Goal: Transaction & Acquisition: Purchase product/service

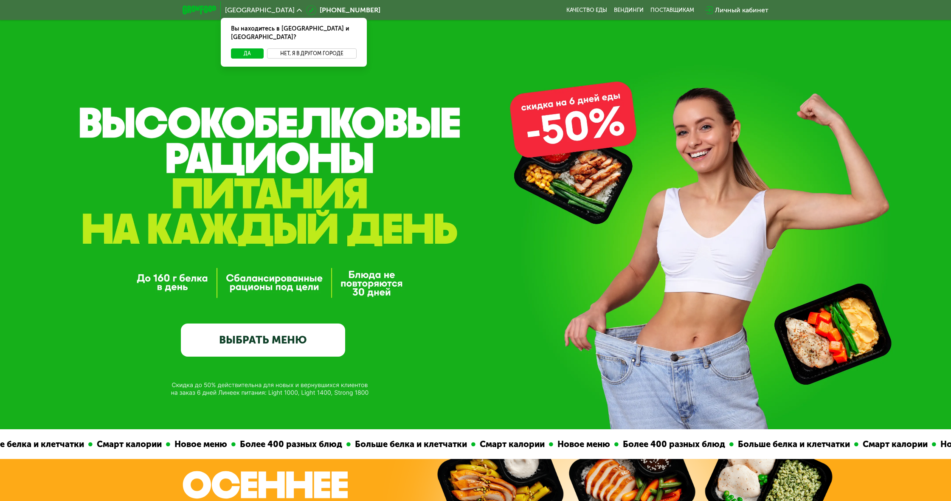
click at [299, 48] on button "Нет, я в другом городе" at bounding box center [312, 53] width 90 height 10
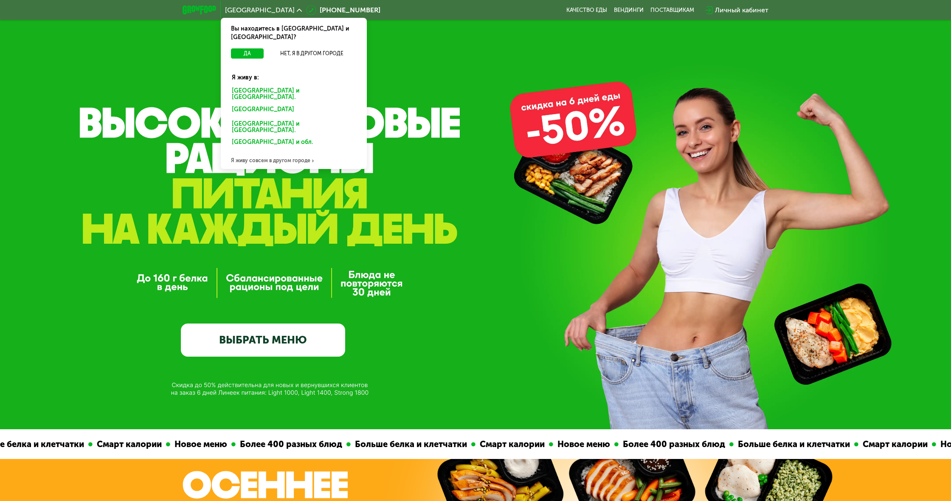
scroll to position [3, 0]
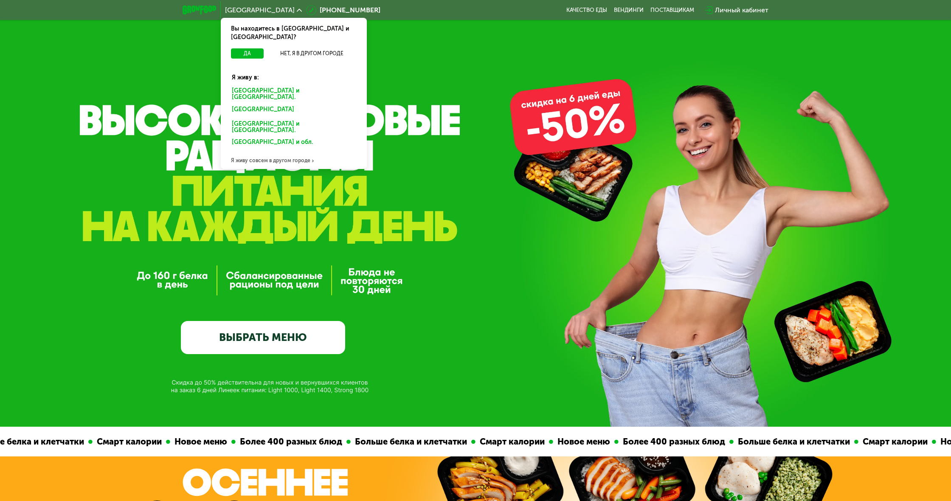
click at [248, 85] on div "Москве и обл." at bounding box center [294, 94] width 136 height 18
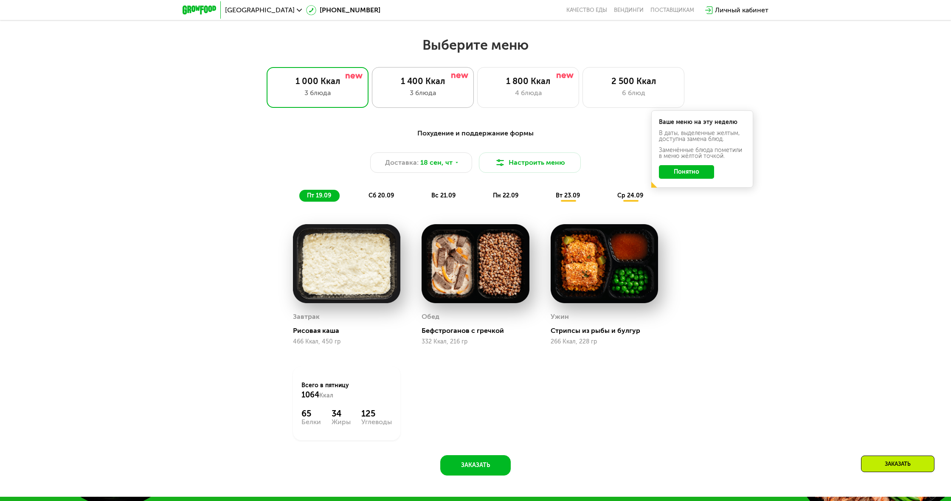
scroll to position [798, 0]
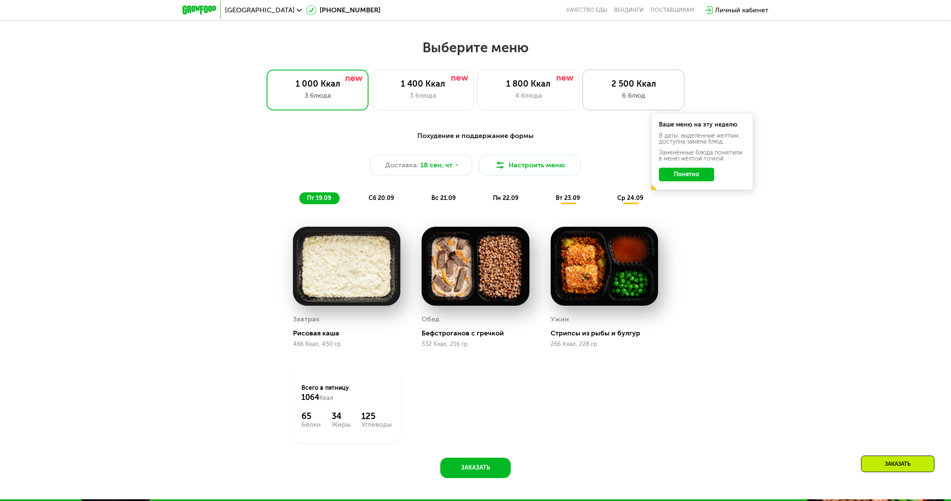
click at [613, 96] on div "6 блюд" at bounding box center [633, 95] width 84 height 10
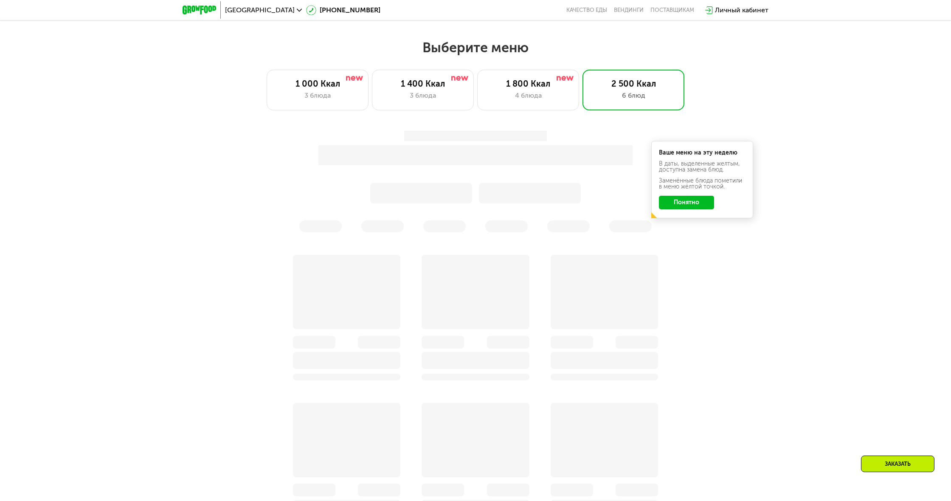
click at [703, 203] on div "Ваше меню на эту неделю В даты, выделенные желтым, доступна замена блюд. Заменё…" at bounding box center [475, 182] width 513 height 112
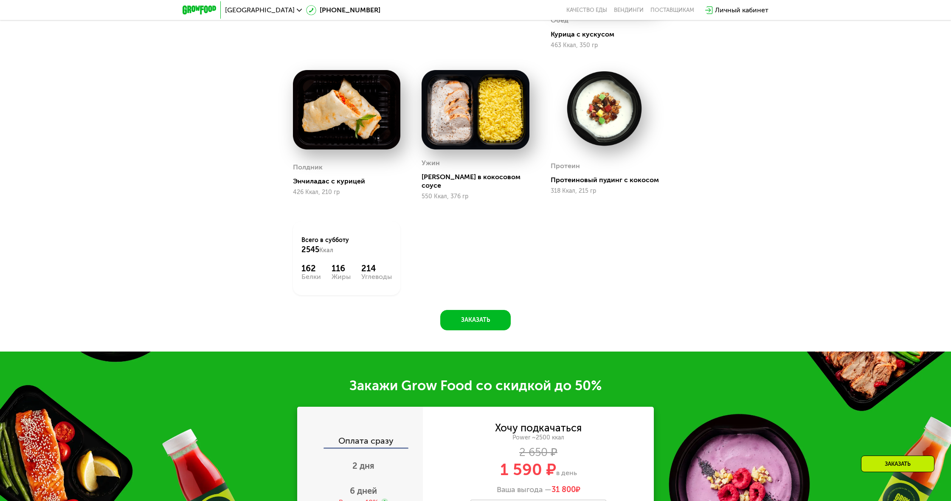
scroll to position [1304, 0]
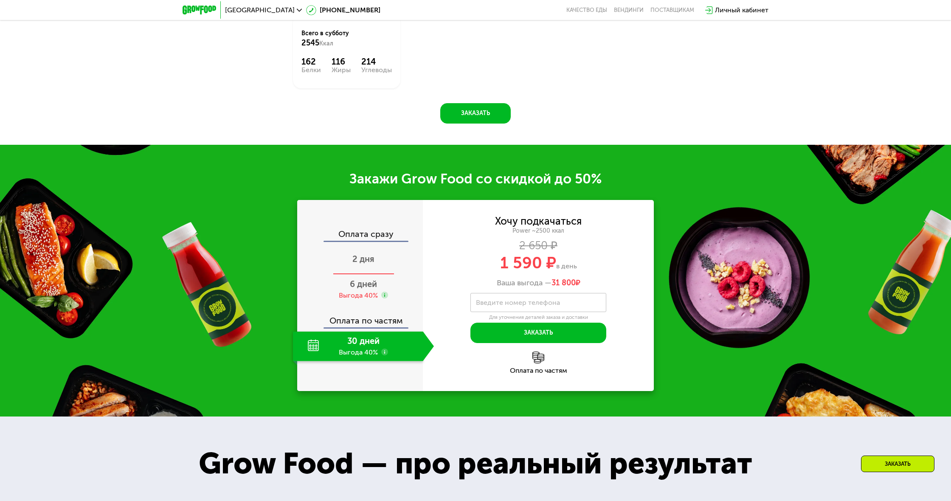
click at [363, 256] on div "2 дня" at bounding box center [363, 260] width 141 height 30
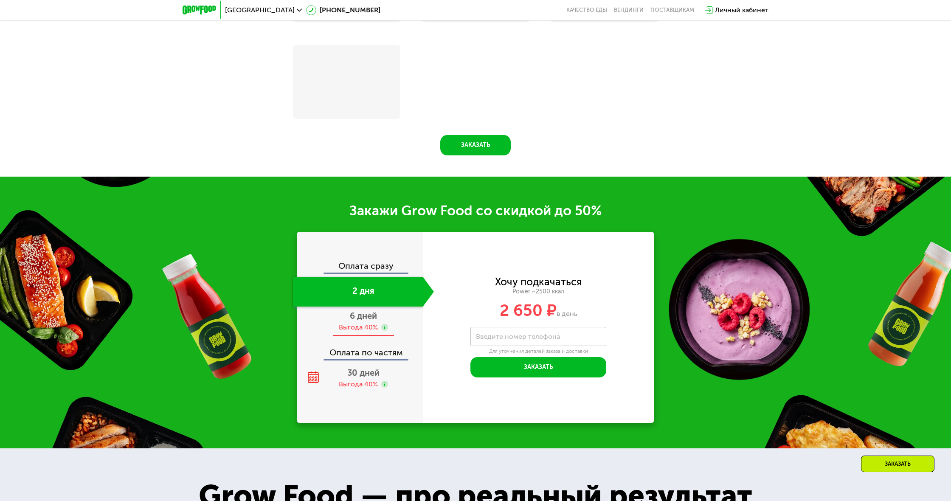
click at [363, 317] on span "6 дней" at bounding box center [363, 316] width 27 height 10
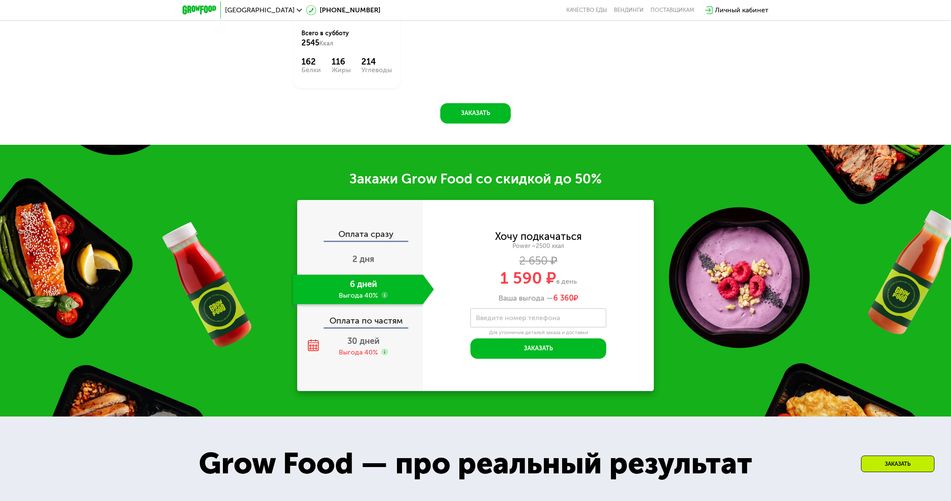
click at [359, 376] on div "Оплата сразу 2 дня 6 дней Выгода 40% Оплата по частям 30 дней Выгода 40%" at bounding box center [360, 295] width 126 height 191
click at [361, 348] on div "Выгода 40%" at bounding box center [358, 352] width 39 height 9
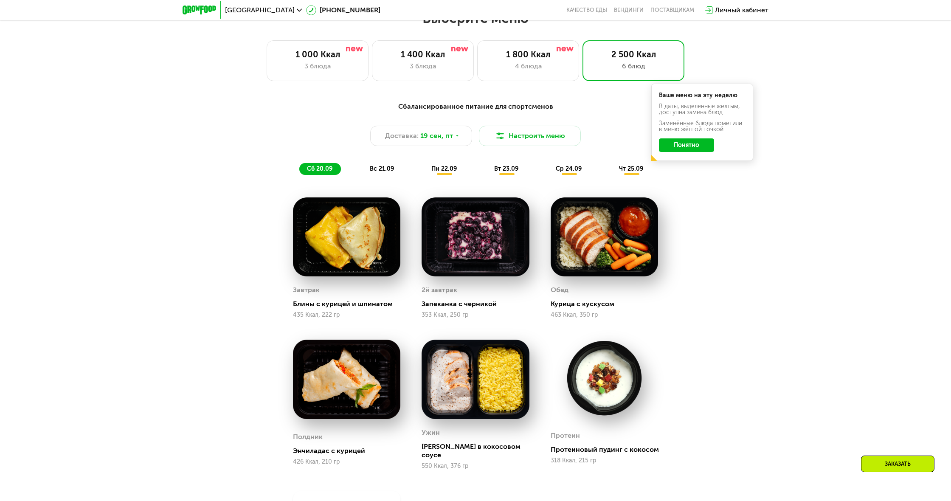
scroll to position [804, 0]
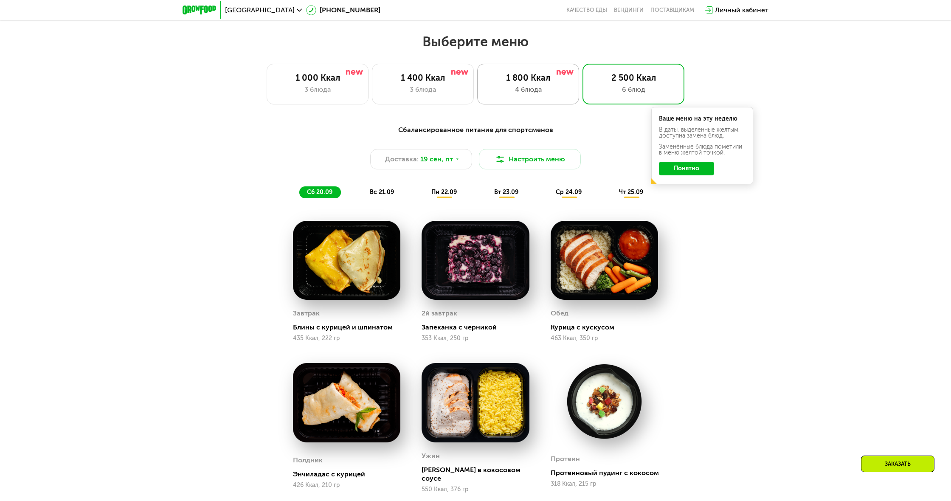
click at [538, 77] on div "1 800 Ккал" at bounding box center [528, 78] width 84 height 10
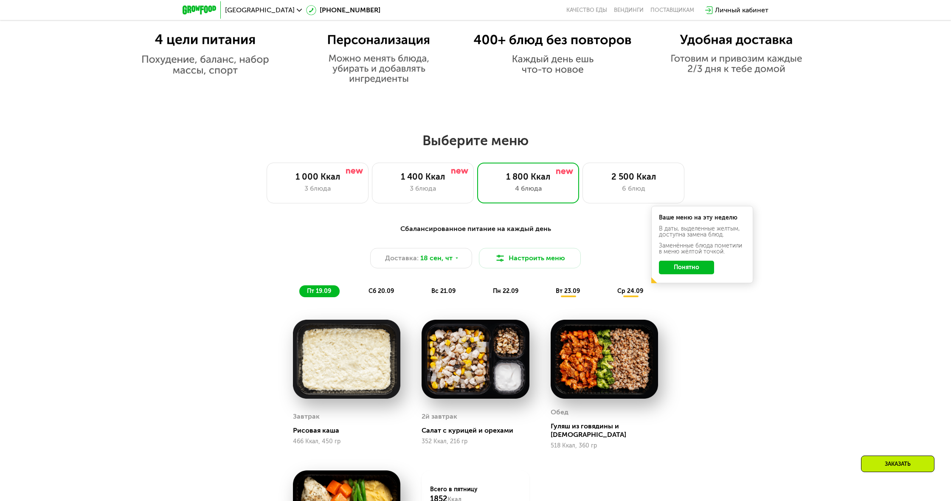
scroll to position [653, 0]
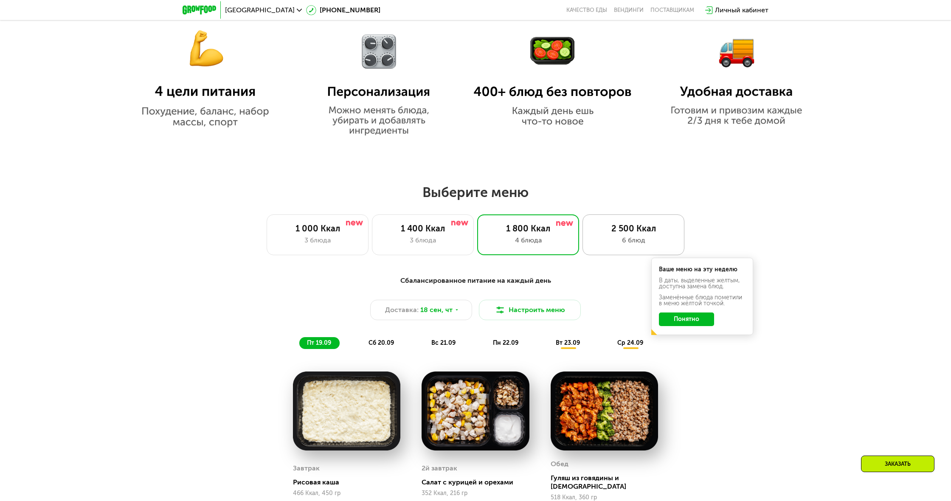
click at [615, 224] on div "2 500 Ккал" at bounding box center [633, 228] width 84 height 10
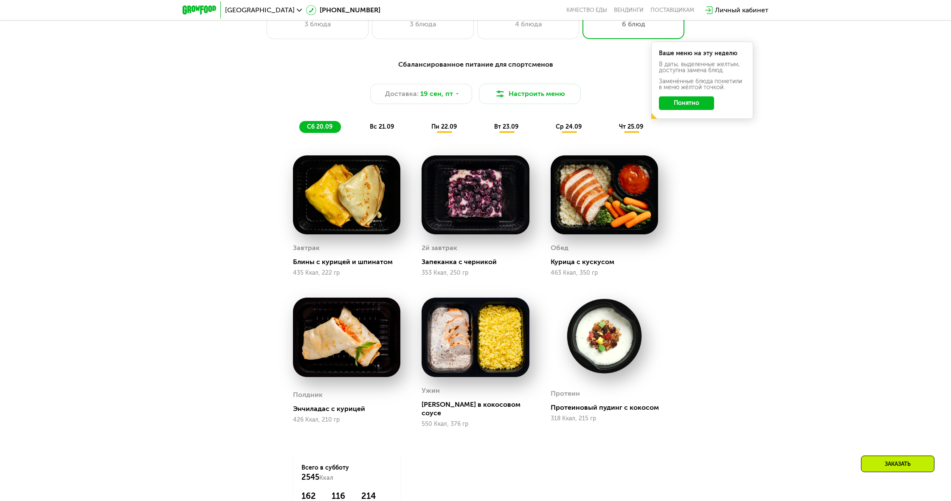
scroll to position [873, 0]
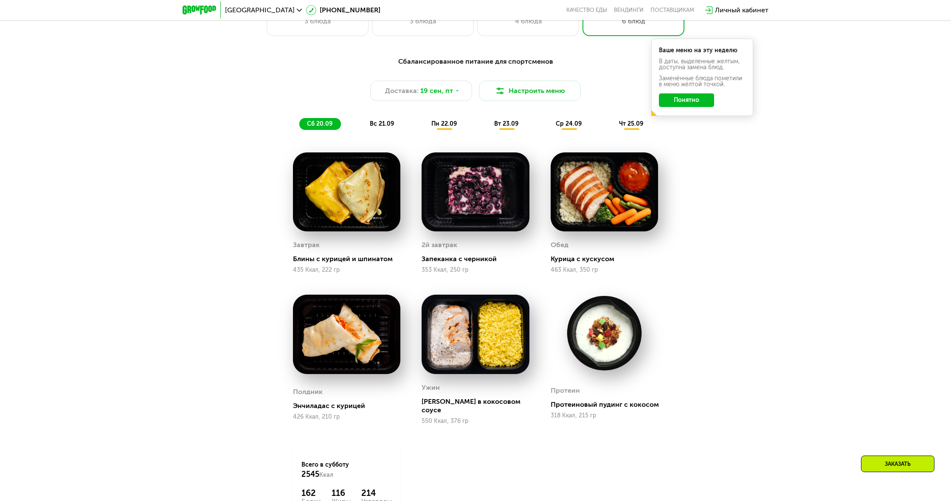
click at [388, 125] on span "вс 21.09" at bounding box center [382, 123] width 24 height 7
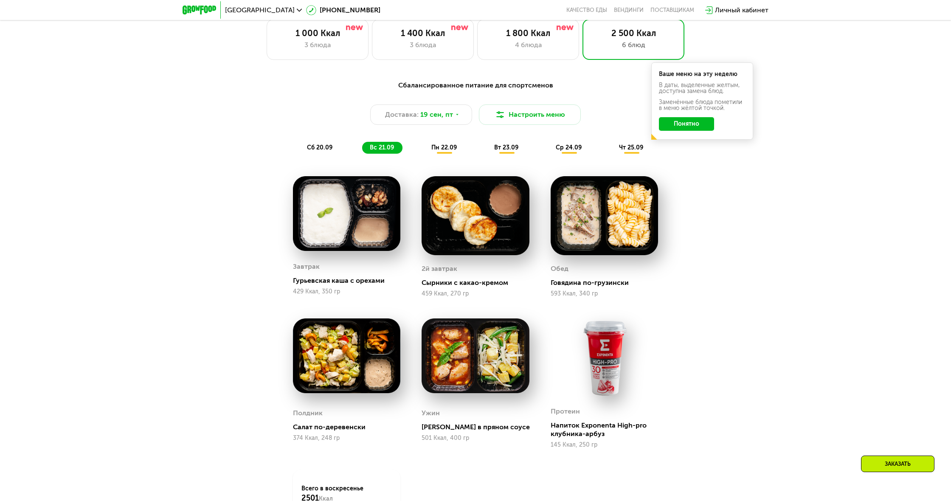
scroll to position [850, 0]
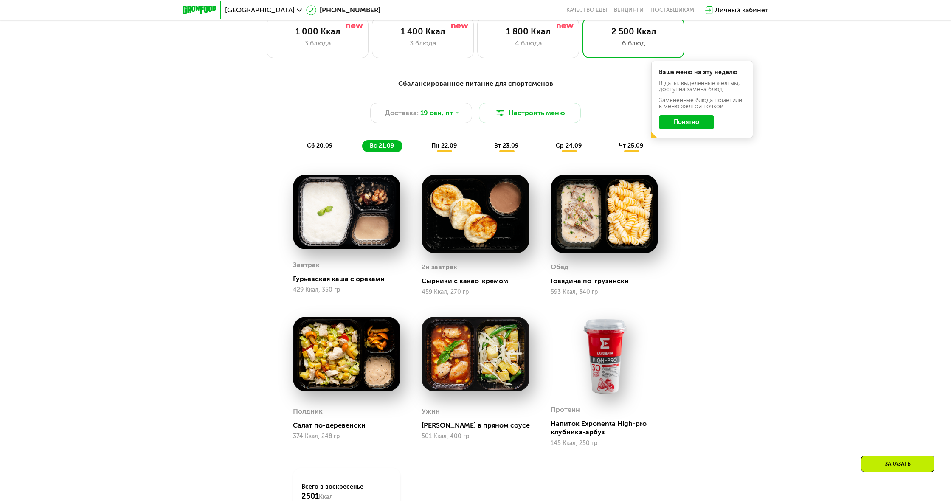
click at [444, 146] on span "пн 22.09" at bounding box center [443, 145] width 25 height 7
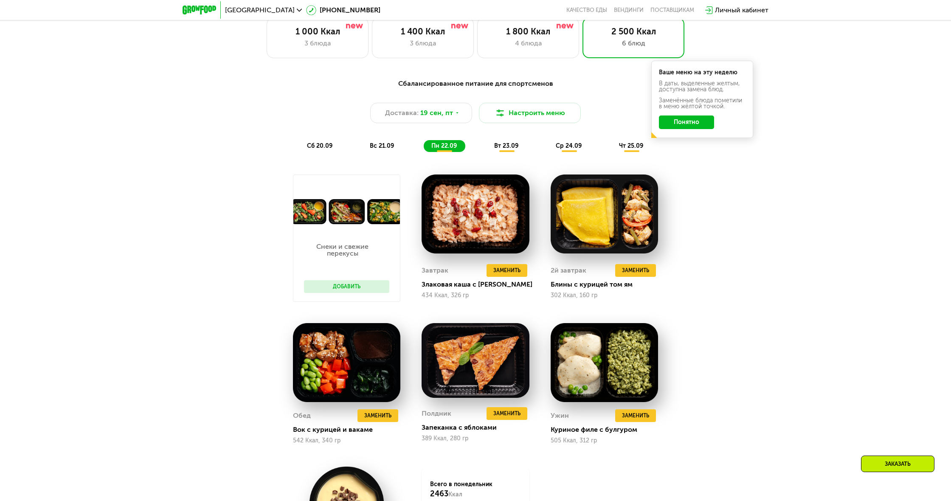
click at [505, 145] on span "вт 23.09" at bounding box center [506, 145] width 24 height 7
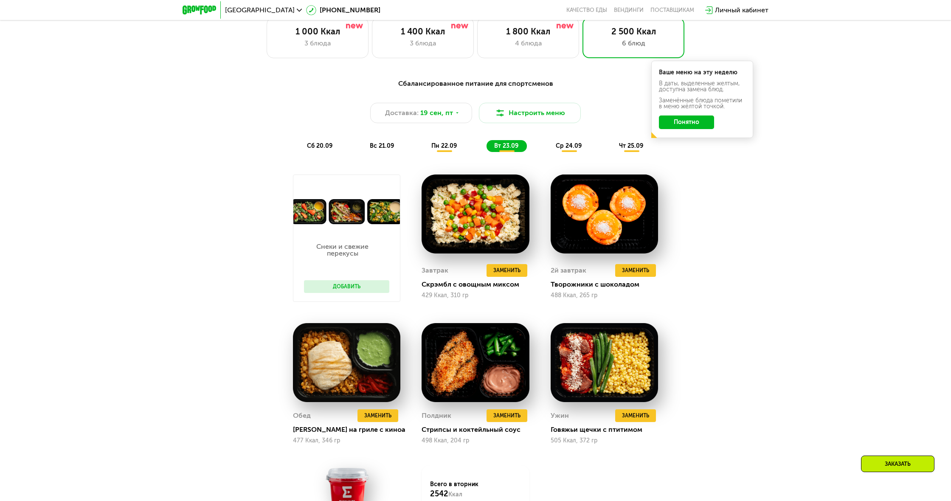
click at [581, 146] on span "ср 24.09" at bounding box center [569, 145] width 26 height 7
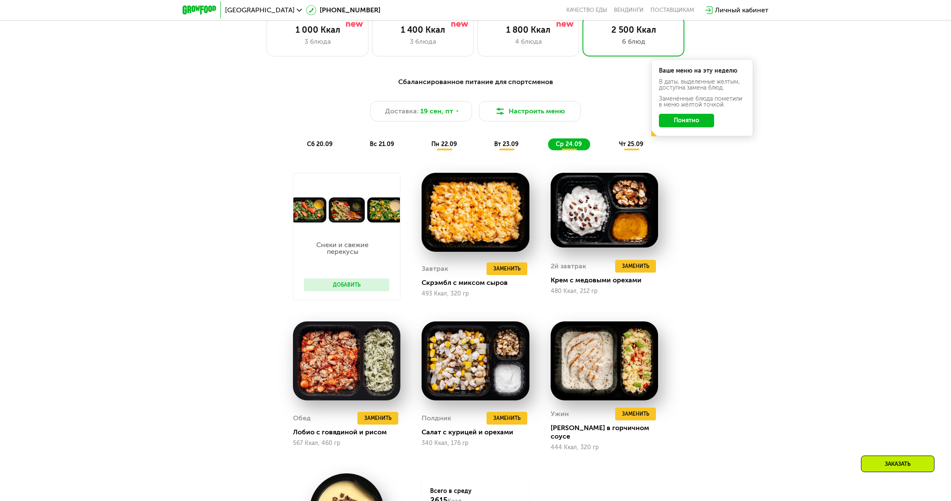
scroll to position [857, 0]
